Goal: Information Seeking & Learning: Learn about a topic

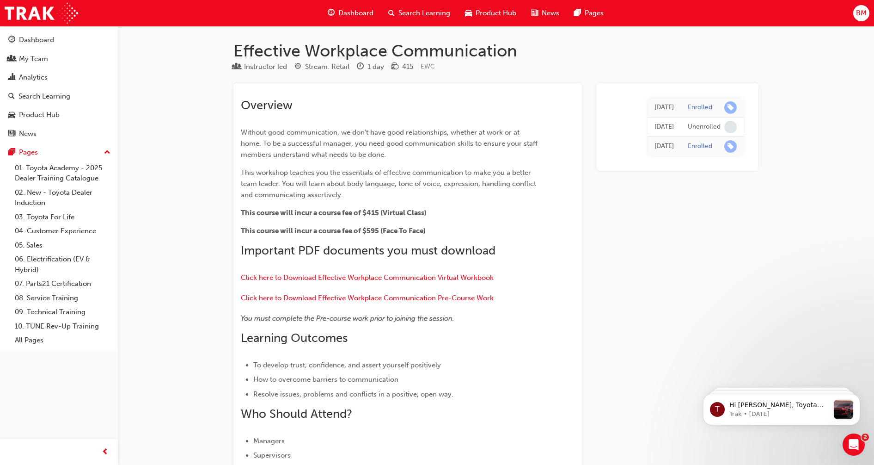
click at [363, 15] on span "Dashboard" at bounding box center [355, 13] width 35 height 11
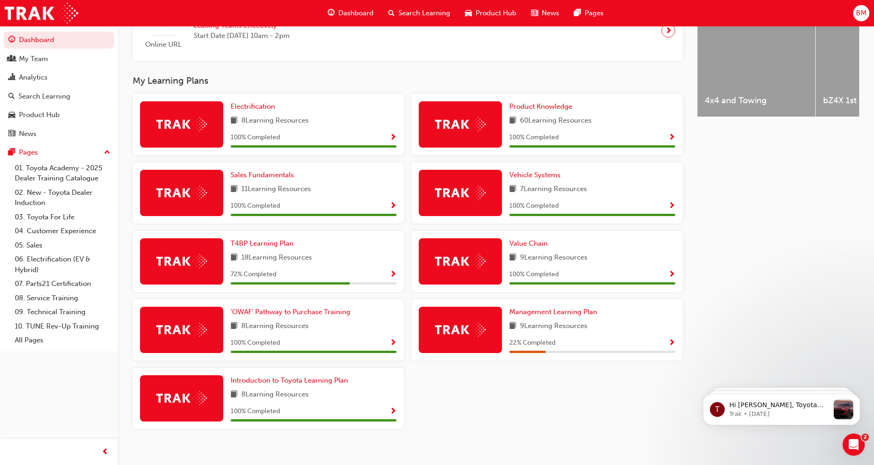
scroll to position [383, 0]
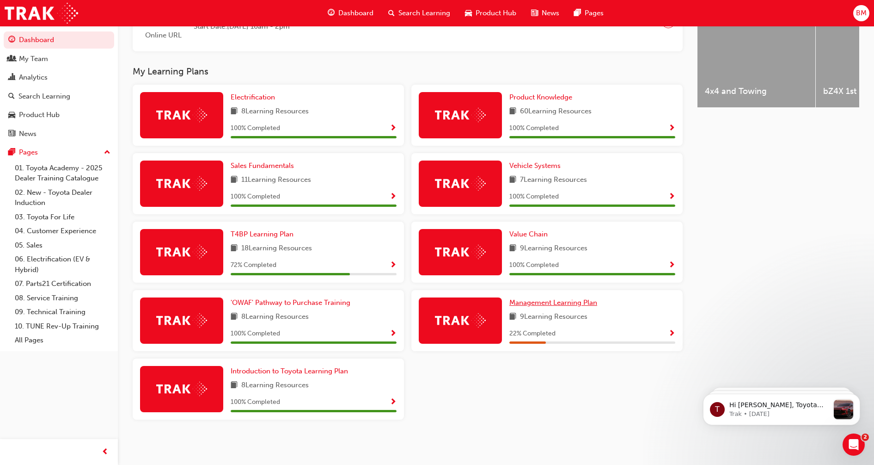
click at [568, 307] on link "Management Learning Plan" at bounding box center [555, 302] width 92 height 11
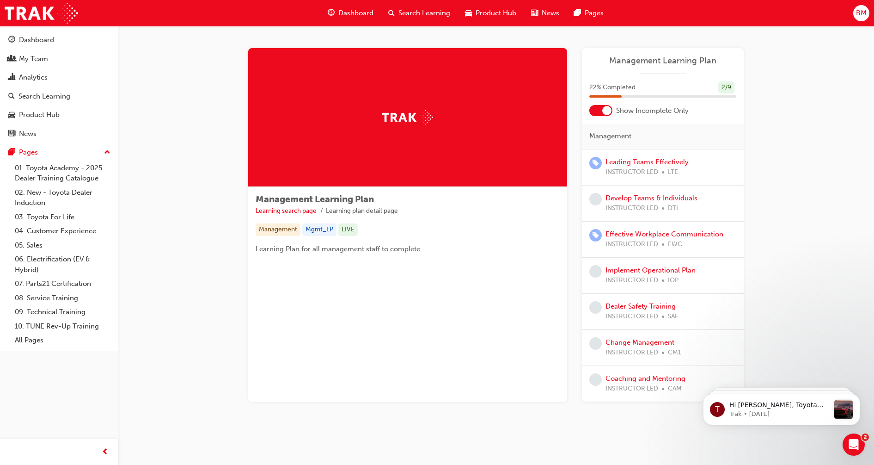
click at [598, 109] on div at bounding box center [600, 110] width 23 height 11
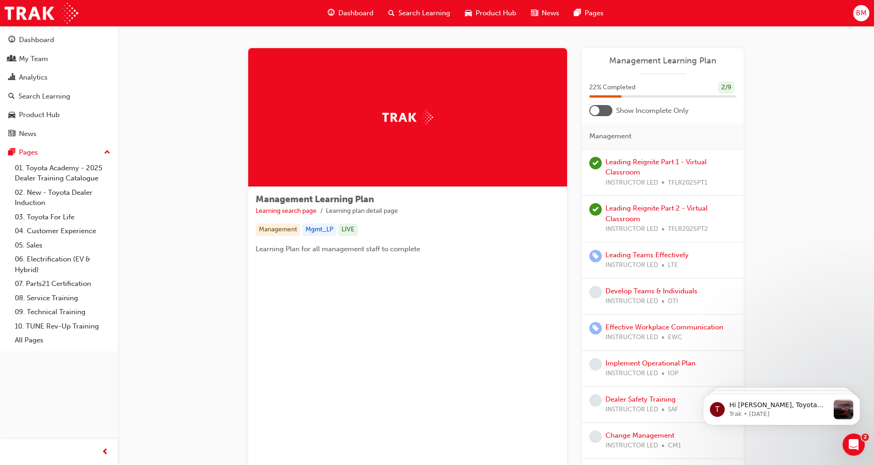
click at [604, 110] on div at bounding box center [600, 110] width 23 height 11
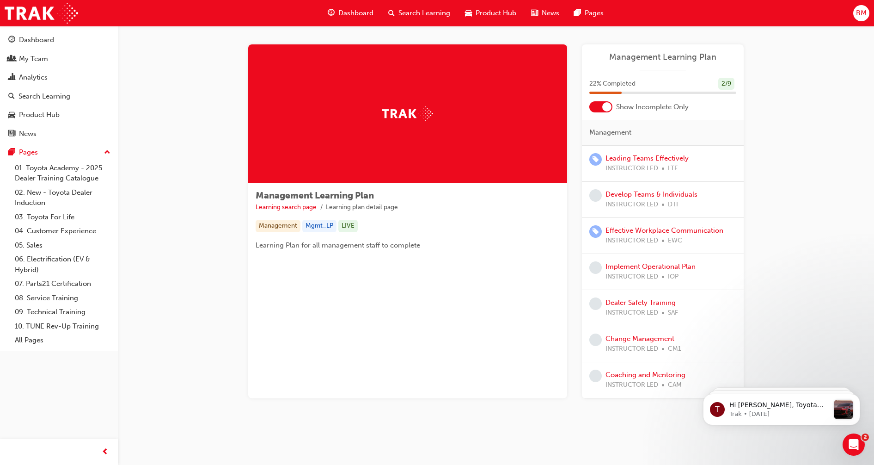
scroll to position [5, 0]
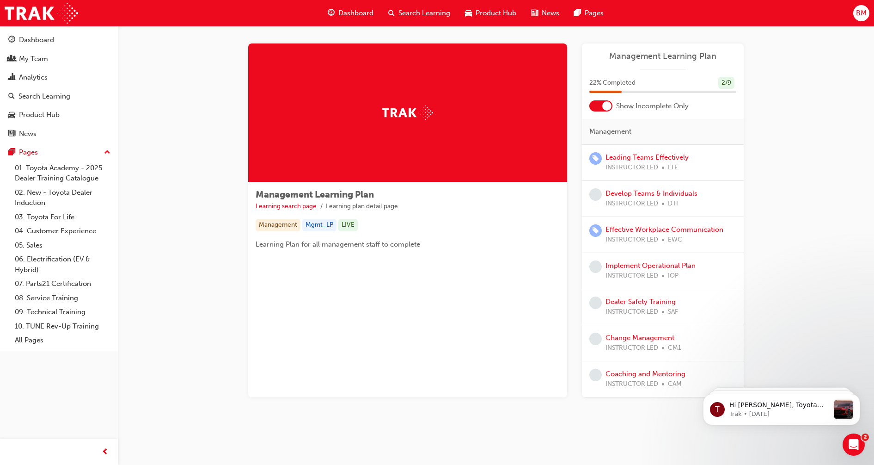
click at [600, 103] on div at bounding box center [600, 105] width 23 height 11
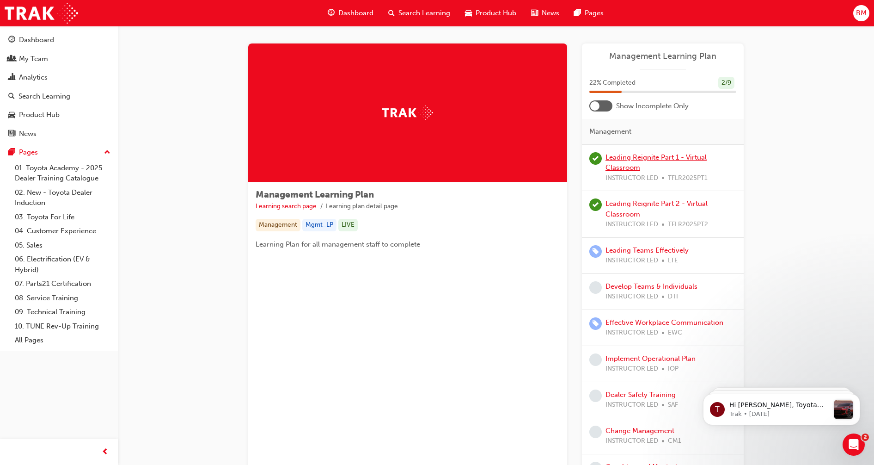
click at [644, 155] on link "Leading Reignite Part 1 - Virtual Classroom" at bounding box center [656, 162] width 101 height 19
